Goal: Information Seeking & Learning: Learn about a topic

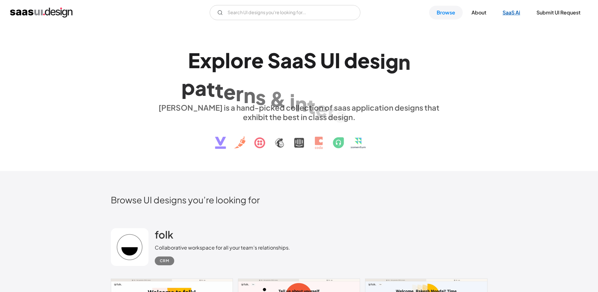
click at [506, 15] on link "SaaS Ai" at bounding box center [511, 13] width 33 height 14
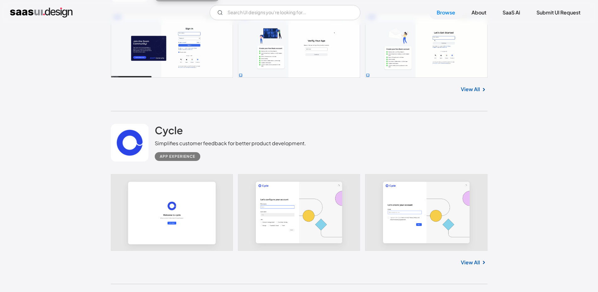
scroll to position [6967, 0]
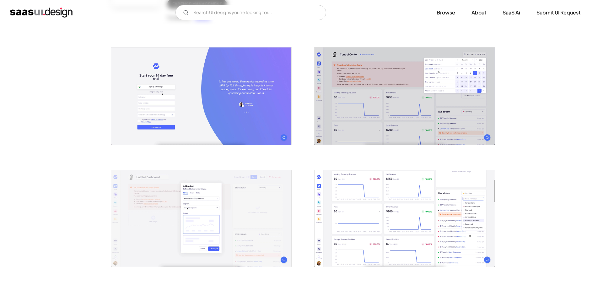
scroll to position [126, 0]
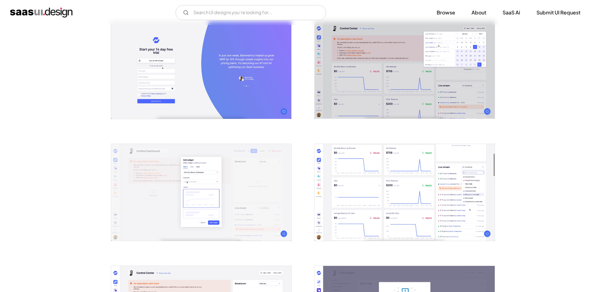
click at [381, 187] on img "open lightbox" at bounding box center [404, 192] width 180 height 97
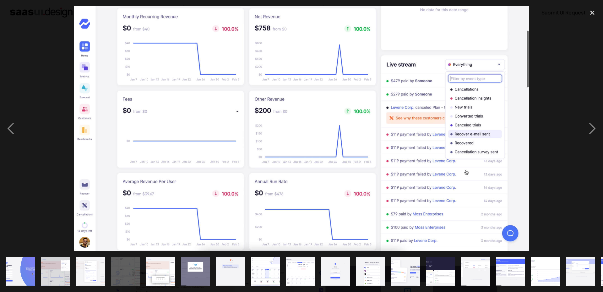
click at [573, 117] on div at bounding box center [301, 128] width 603 height 245
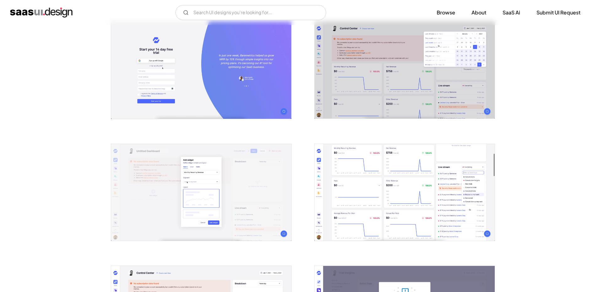
click at [392, 182] on img "open lightbox" at bounding box center [404, 192] width 180 height 97
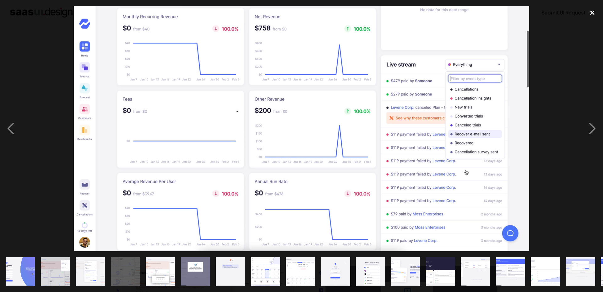
click at [590, 12] on div "close lightbox" at bounding box center [591, 13] width 21 height 14
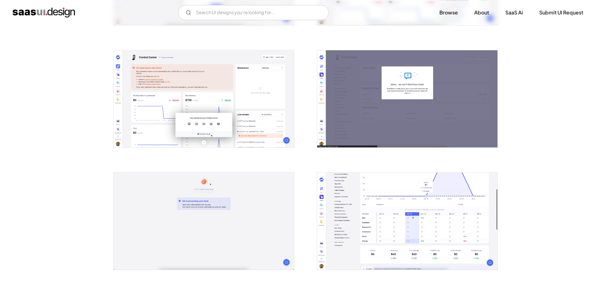
scroll to position [408, 0]
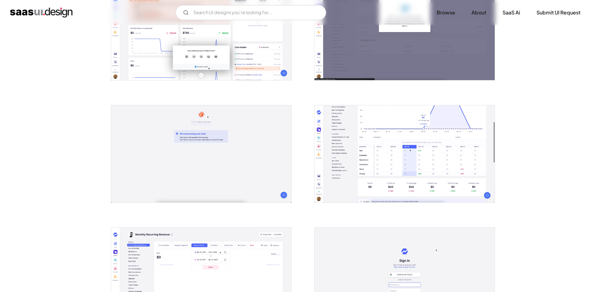
click at [377, 145] on img "open lightbox" at bounding box center [404, 153] width 180 height 97
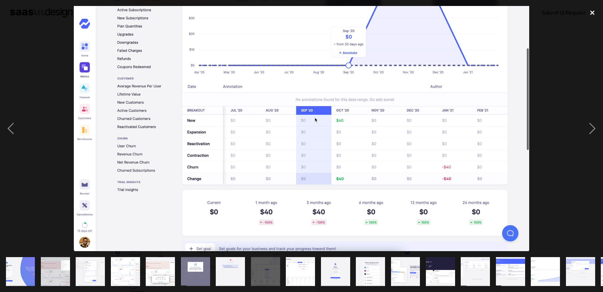
click at [595, 16] on div "close lightbox" at bounding box center [591, 13] width 21 height 14
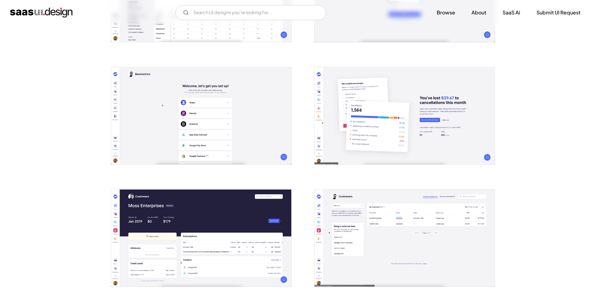
scroll to position [816, 0]
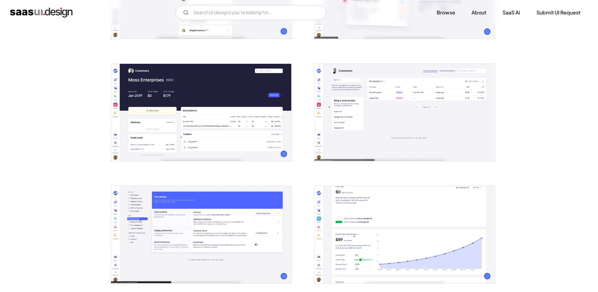
click at [373, 112] on img "open lightbox" at bounding box center [404, 112] width 180 height 97
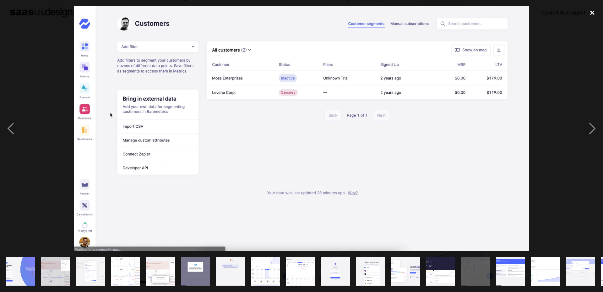
click at [595, 9] on div "close lightbox" at bounding box center [591, 13] width 21 height 14
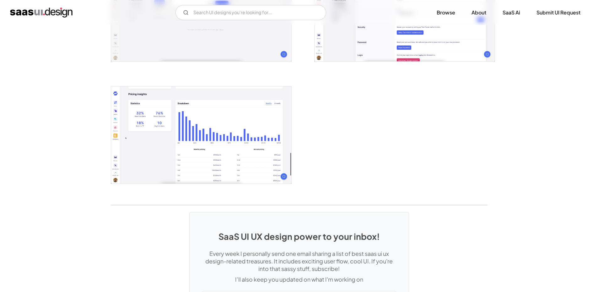
scroll to position [1161, 0]
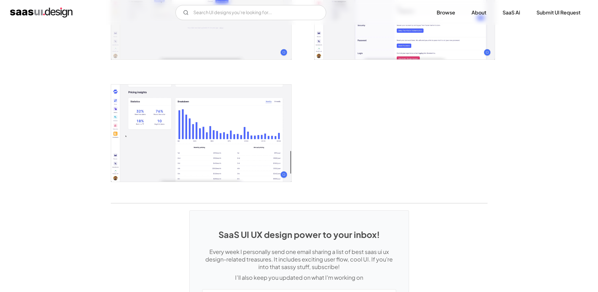
click at [251, 137] on img "open lightbox" at bounding box center [201, 132] width 180 height 97
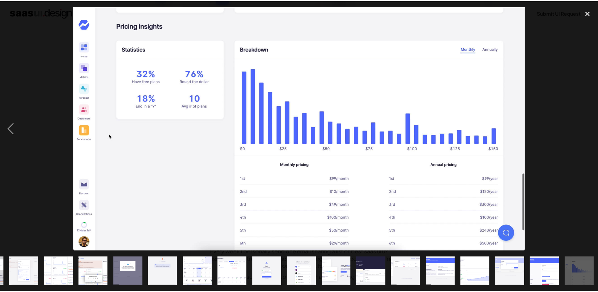
scroll to position [0, 68]
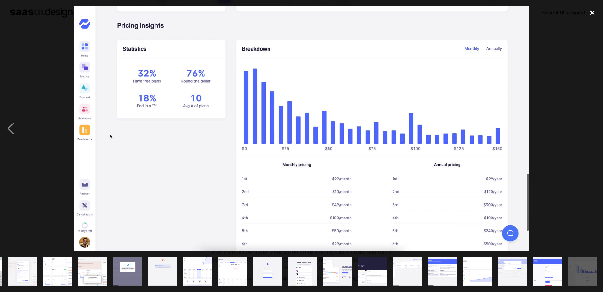
click at [594, 8] on div "close lightbox" at bounding box center [591, 13] width 21 height 14
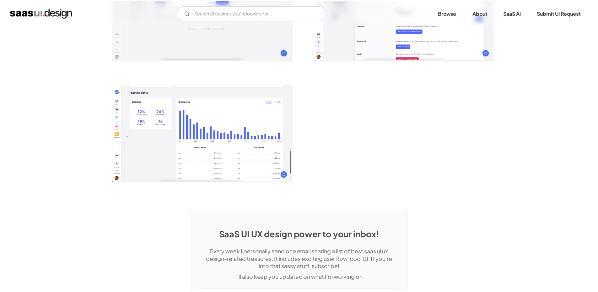
scroll to position [0, 0]
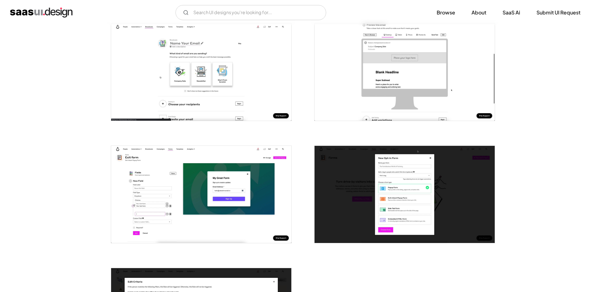
scroll to position [1444, 0]
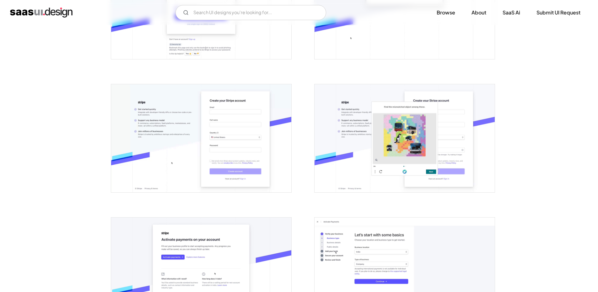
scroll to position [188, 0]
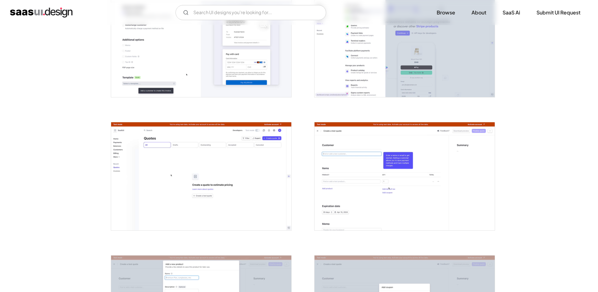
drag, startPoint x: 521, startPoint y: 126, endPoint x: 516, endPoint y: 198, distance: 72.4
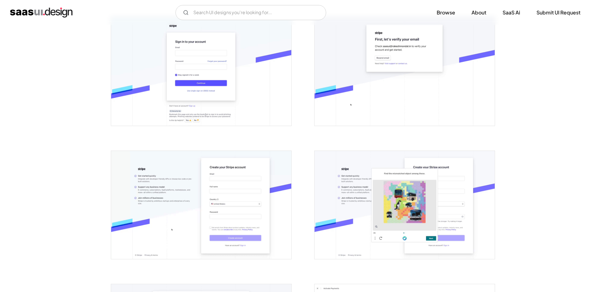
scroll to position [0, 0]
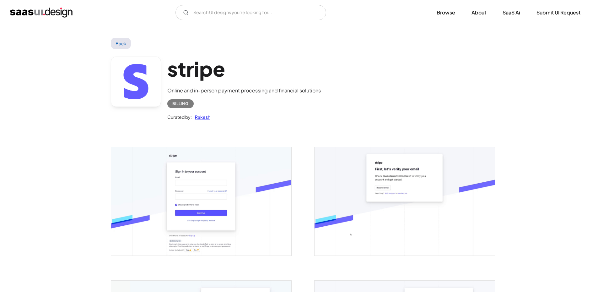
drag, startPoint x: 478, startPoint y: 99, endPoint x: 252, endPoint y: 0, distance: 246.4
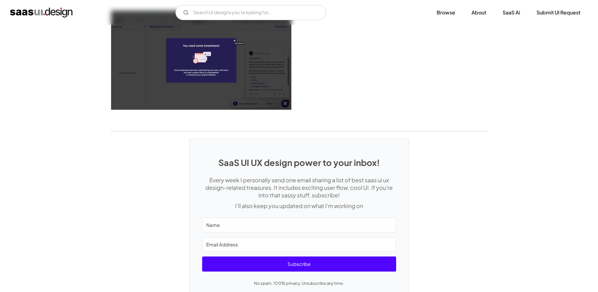
scroll to position [1671, 0]
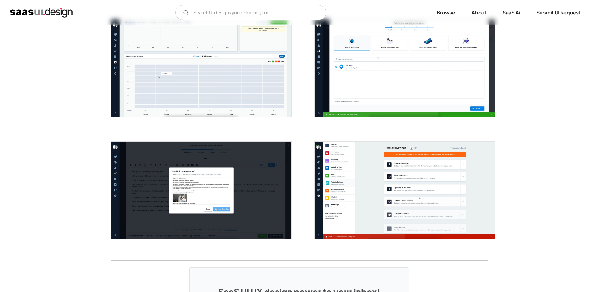
scroll to position [1475, 0]
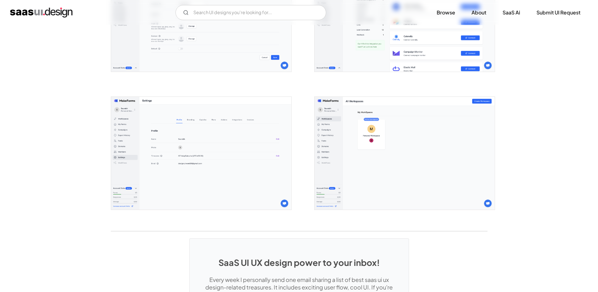
scroll to position [1569, 0]
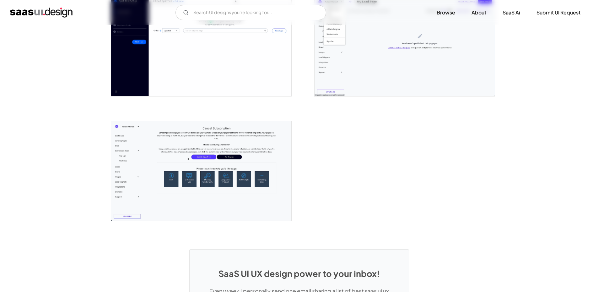
scroll to position [1601, 0]
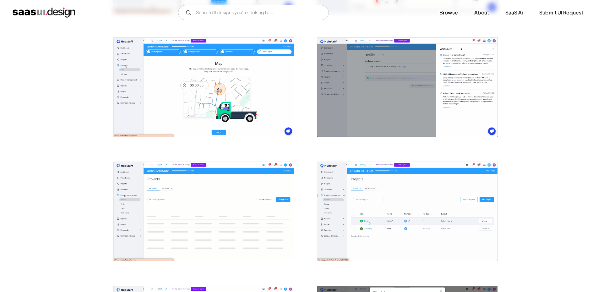
scroll to position [1349, 0]
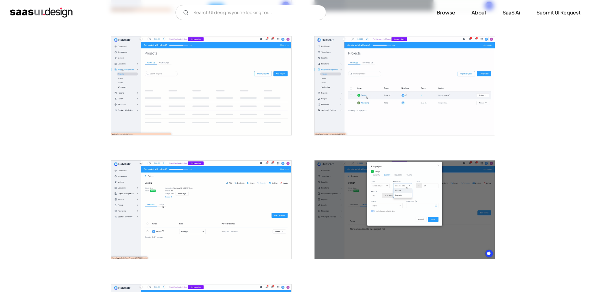
click at [360, 71] on img "open lightbox" at bounding box center [404, 85] width 180 height 99
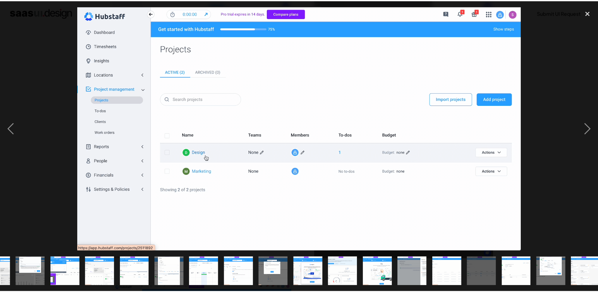
scroll to position [0, 278]
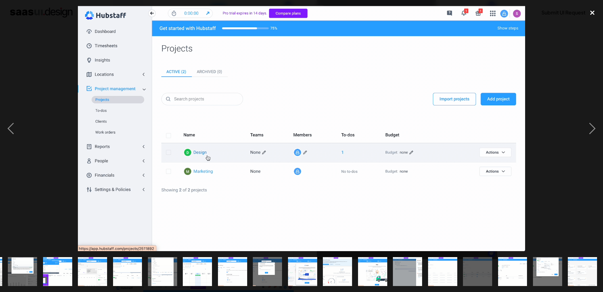
click at [598, 7] on div "close lightbox" at bounding box center [591, 13] width 21 height 14
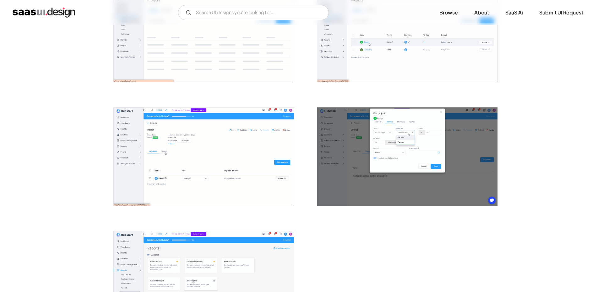
scroll to position [1475, 0]
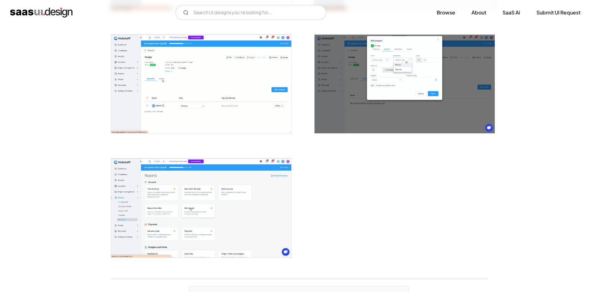
click at [255, 195] on img "open lightbox" at bounding box center [201, 207] width 180 height 99
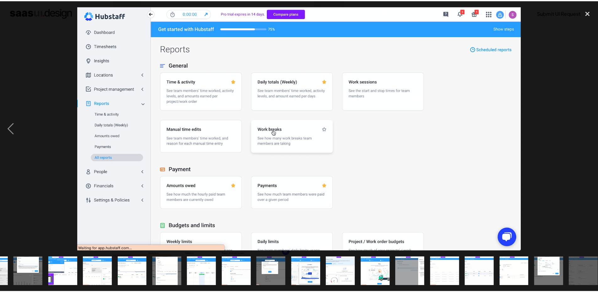
scroll to position [0, 278]
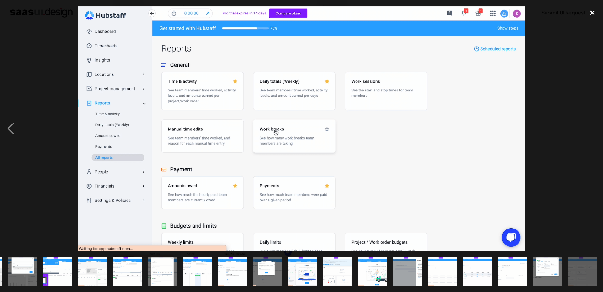
click at [588, 9] on div "close lightbox" at bounding box center [591, 13] width 21 height 14
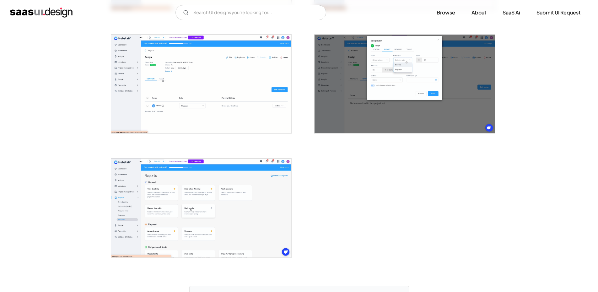
scroll to position [0, 0]
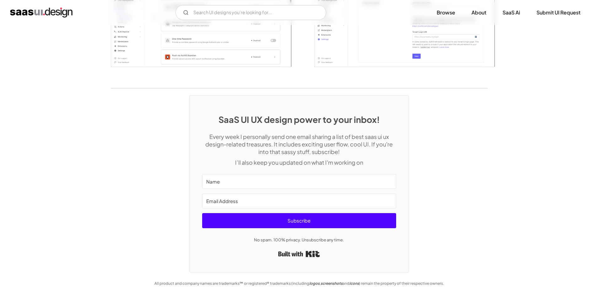
scroll to position [1575, 0]
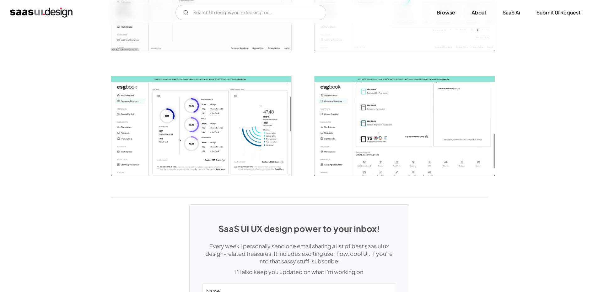
scroll to position [1556, 0]
